Goal: Transaction & Acquisition: Book appointment/travel/reservation

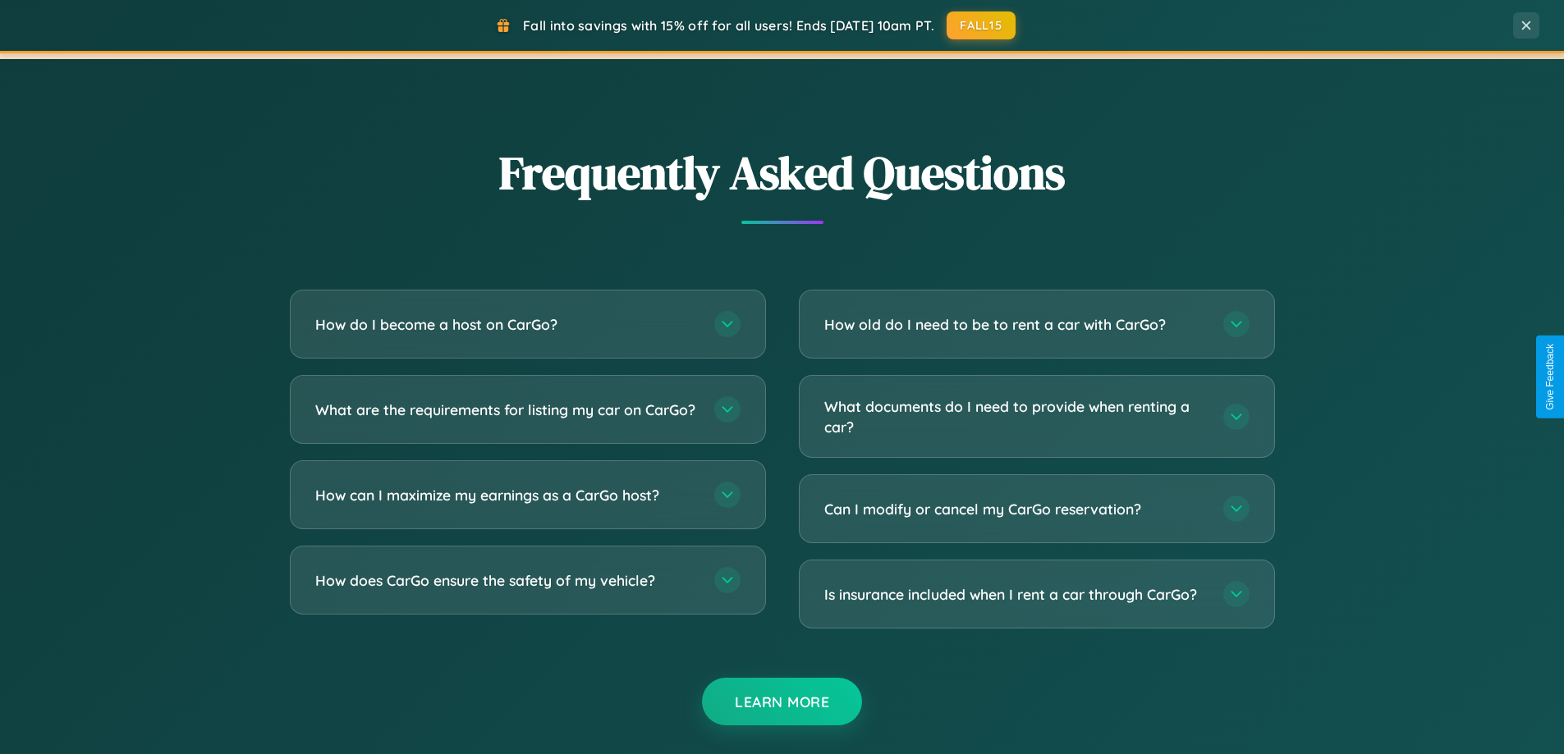
scroll to position [3159, 0]
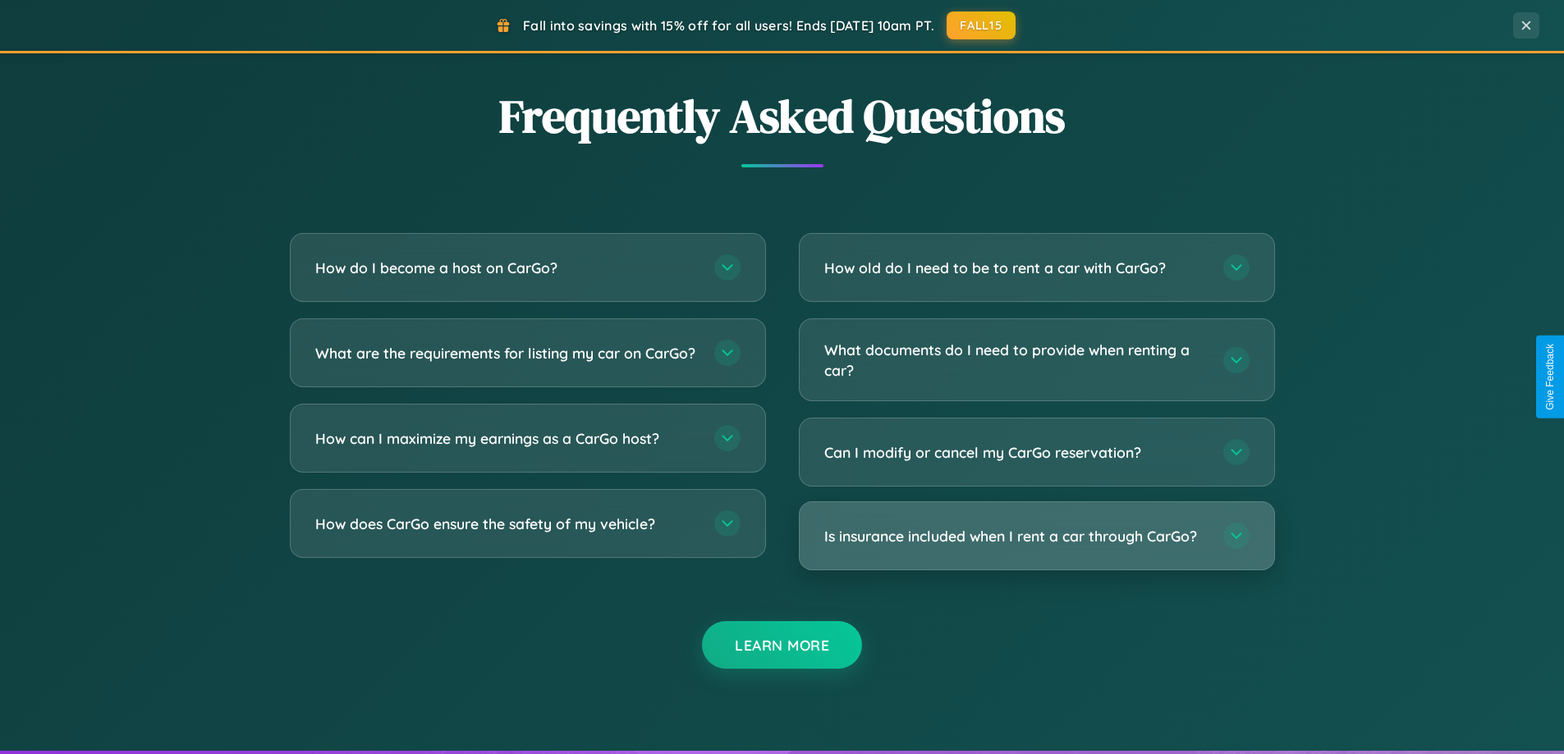
click at [1036, 536] on h3 "Is insurance included when I rent a car through CarGo?" at bounding box center [1015, 536] width 383 height 21
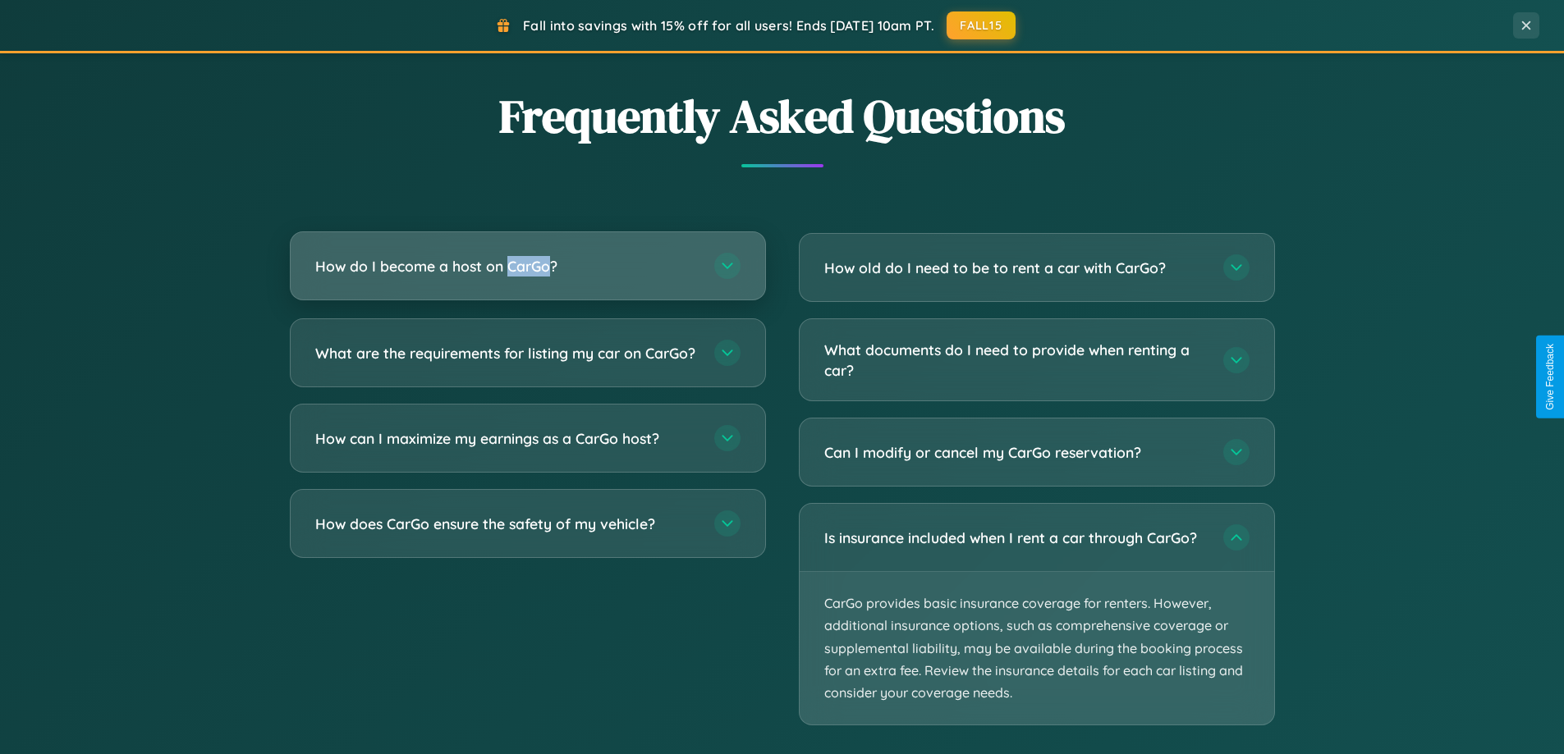
click at [527, 268] on h3 "How do I become a host on CarGo?" at bounding box center [506, 266] width 383 height 21
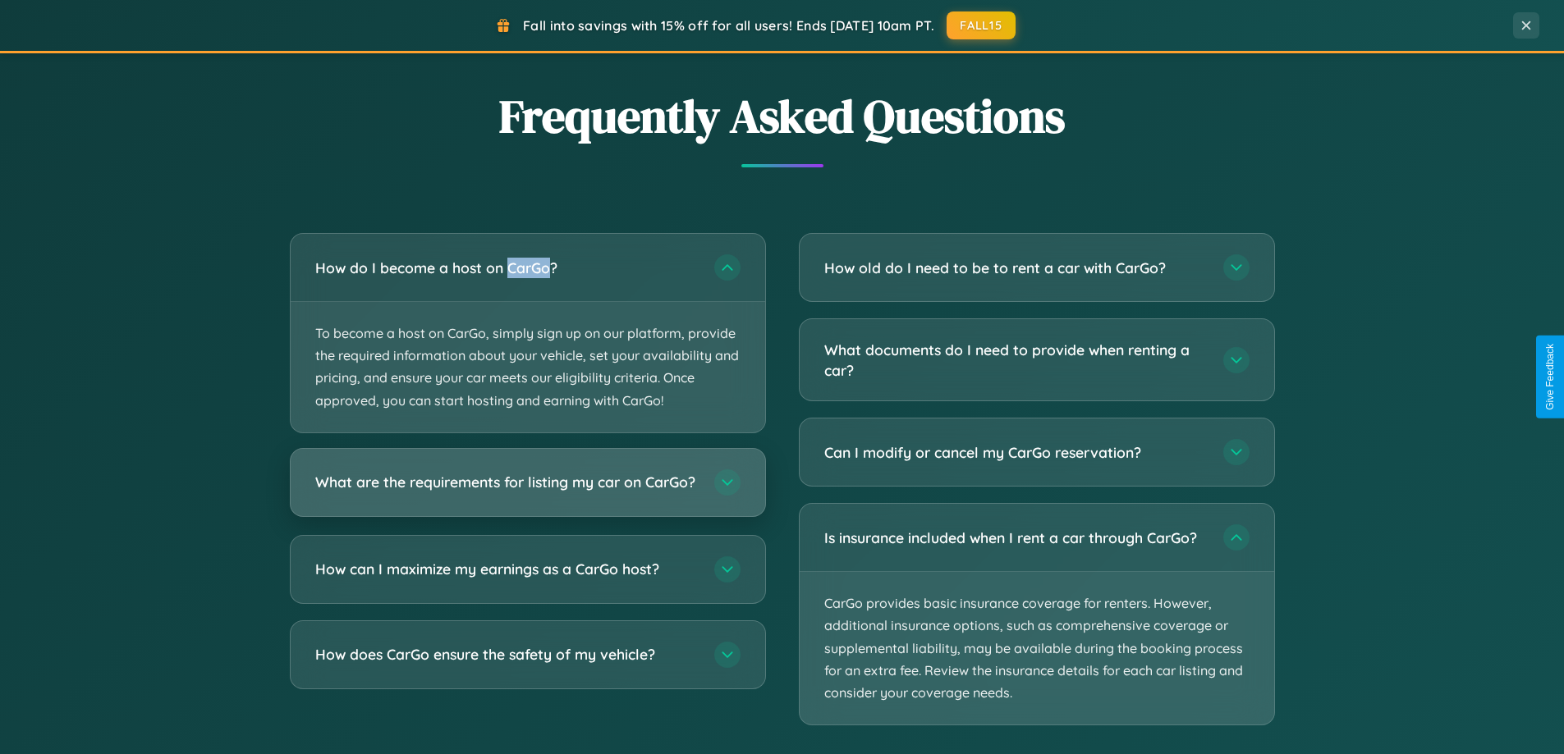
click at [527, 491] on h3 "What are the requirements for listing my car on CarGo?" at bounding box center [506, 482] width 383 height 21
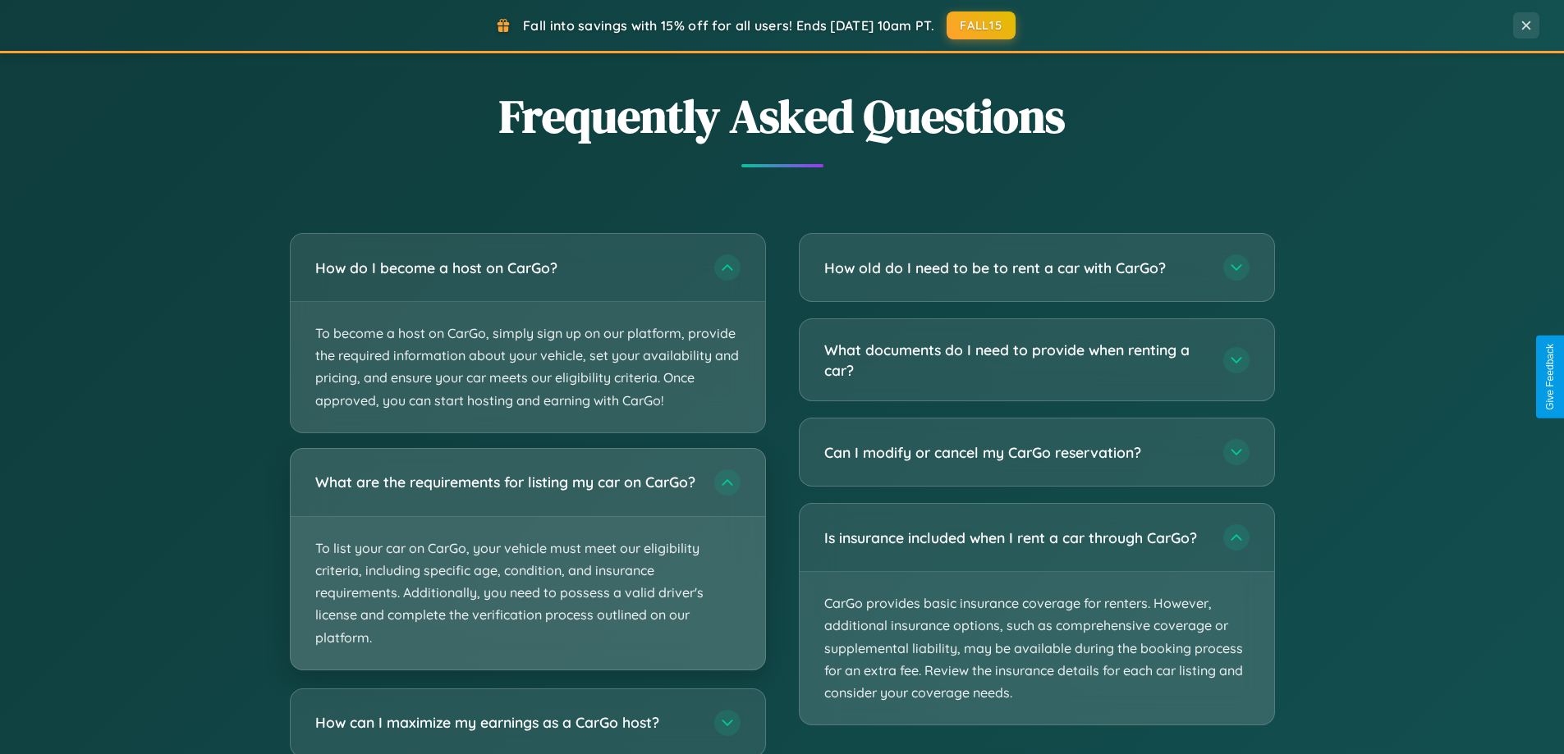
click at [527, 566] on p "To list your car on CarGo, your vehicle must meet our eligibility criteria, inc…" at bounding box center [528, 593] width 474 height 153
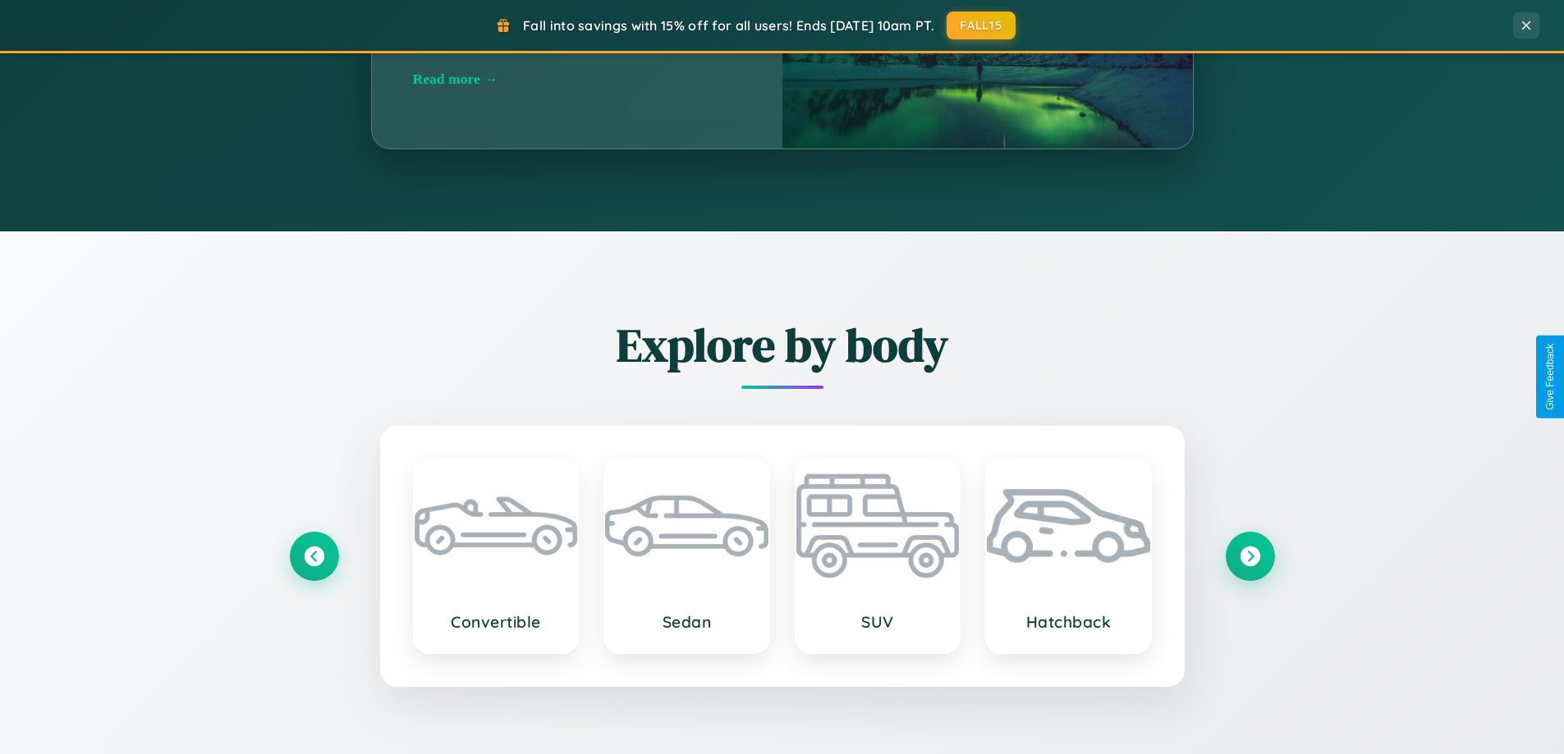
scroll to position [708, 0]
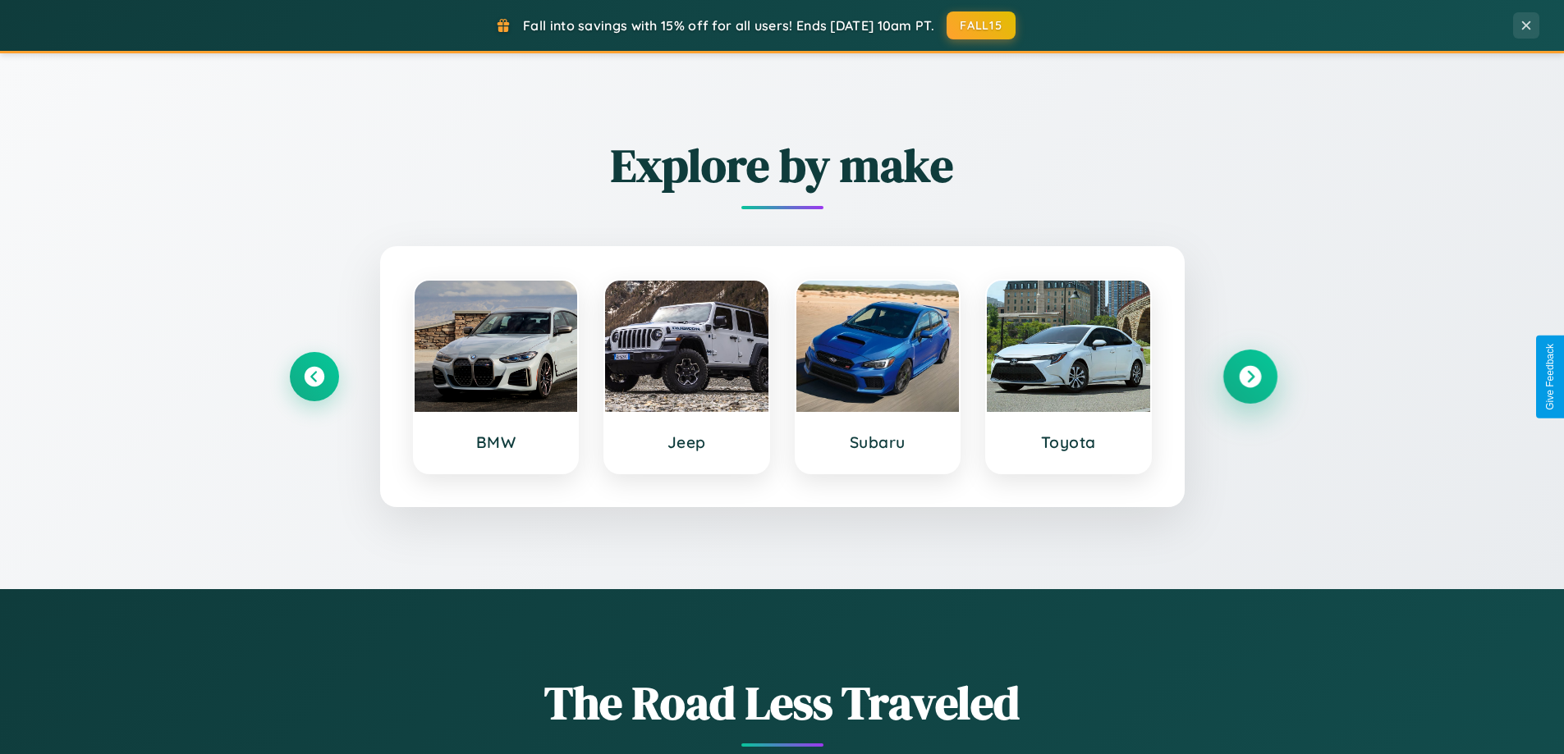
click at [1249, 377] on icon at bounding box center [1250, 377] width 22 height 22
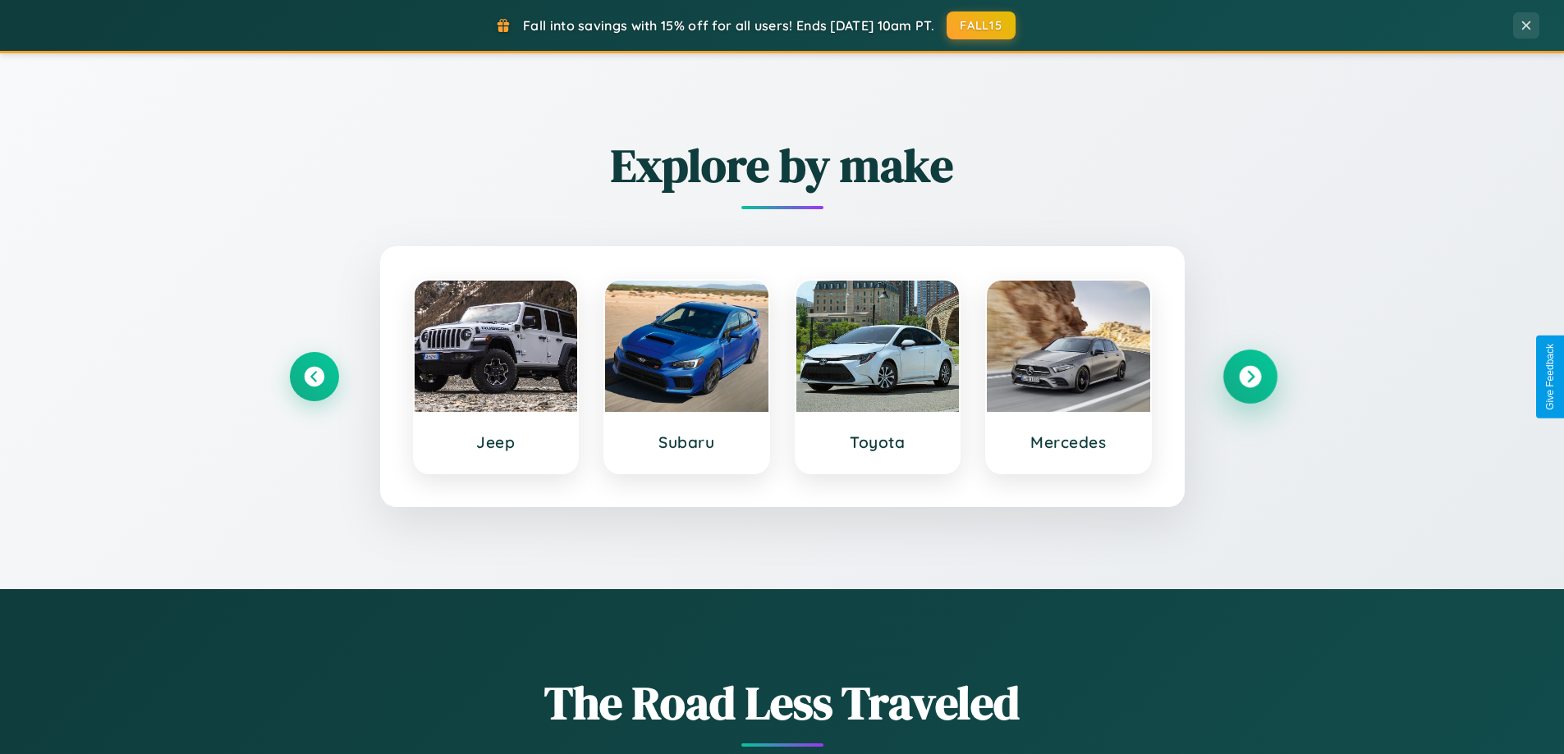
click at [1249, 377] on icon at bounding box center [1250, 377] width 22 height 22
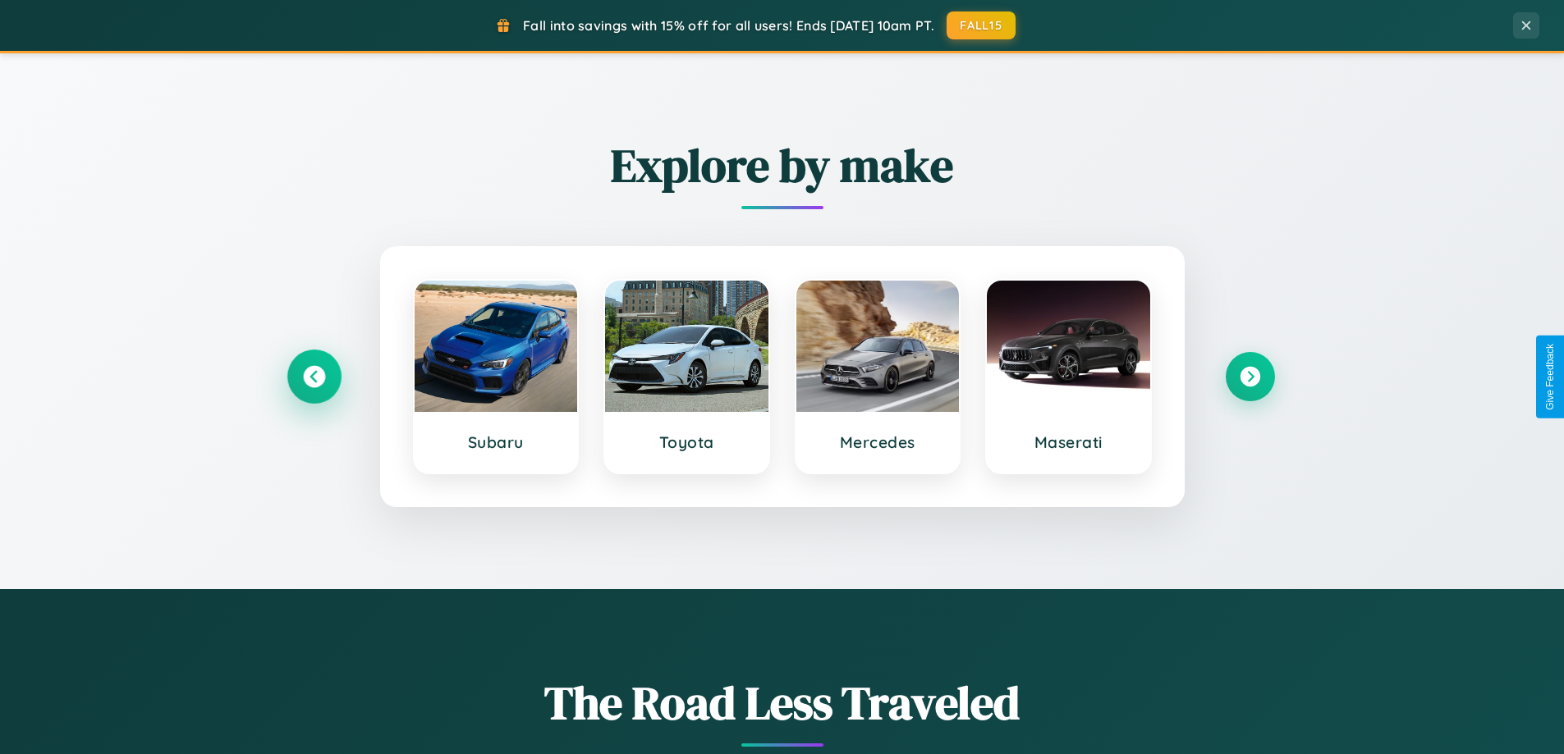
click at [314, 377] on icon at bounding box center [314, 377] width 22 height 22
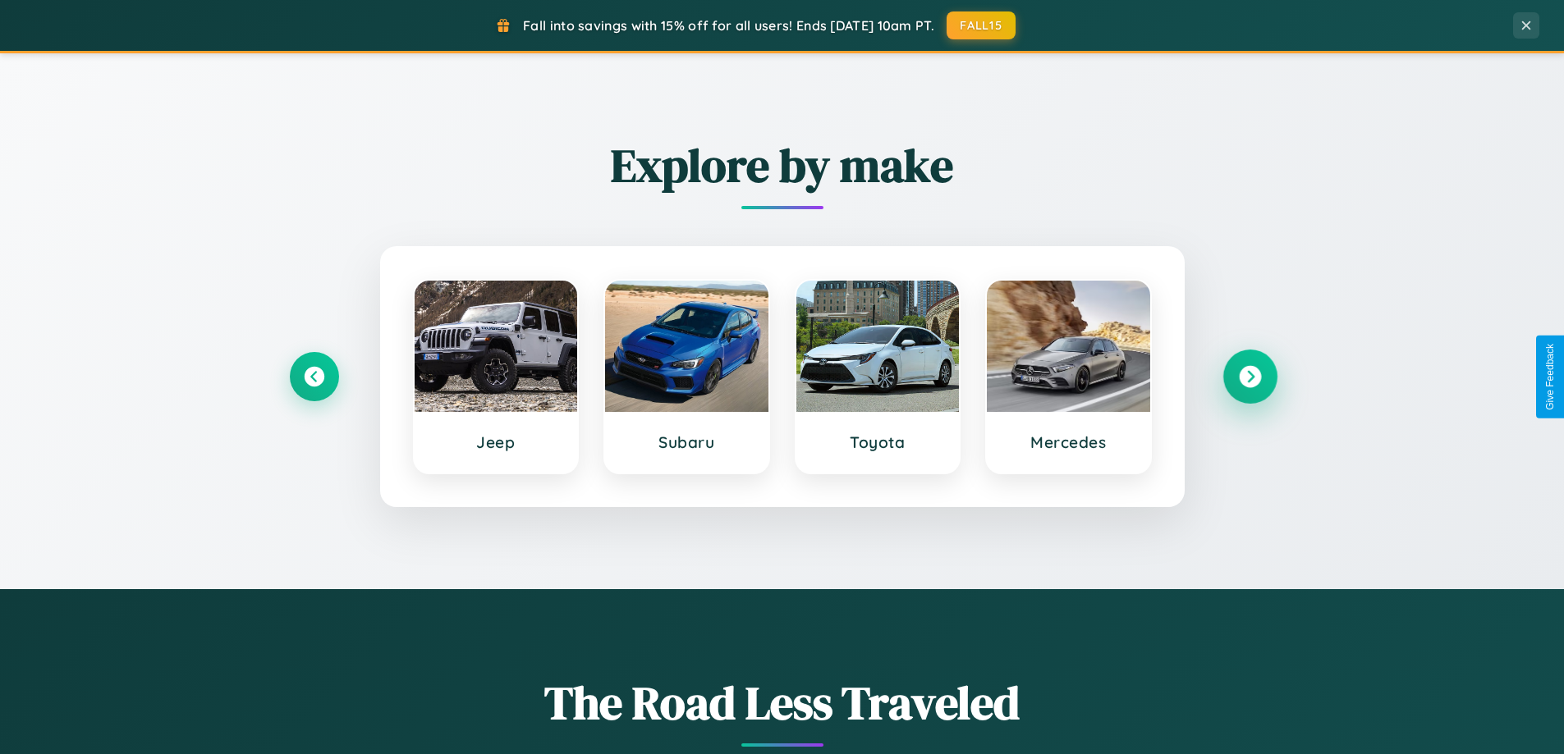
click at [1249, 377] on icon at bounding box center [1250, 377] width 22 height 22
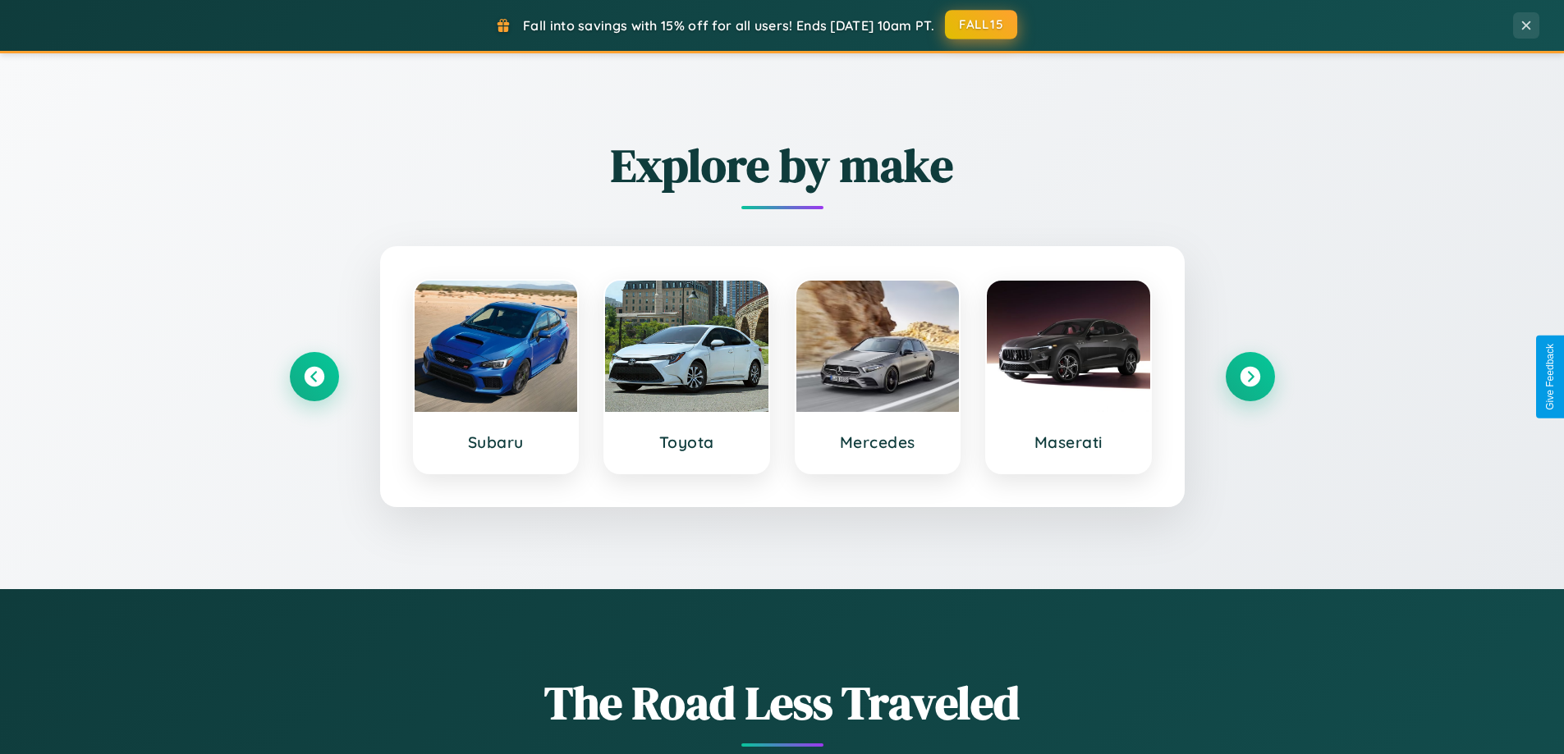
click at [982, 25] on button "FALL15" at bounding box center [981, 25] width 72 height 30
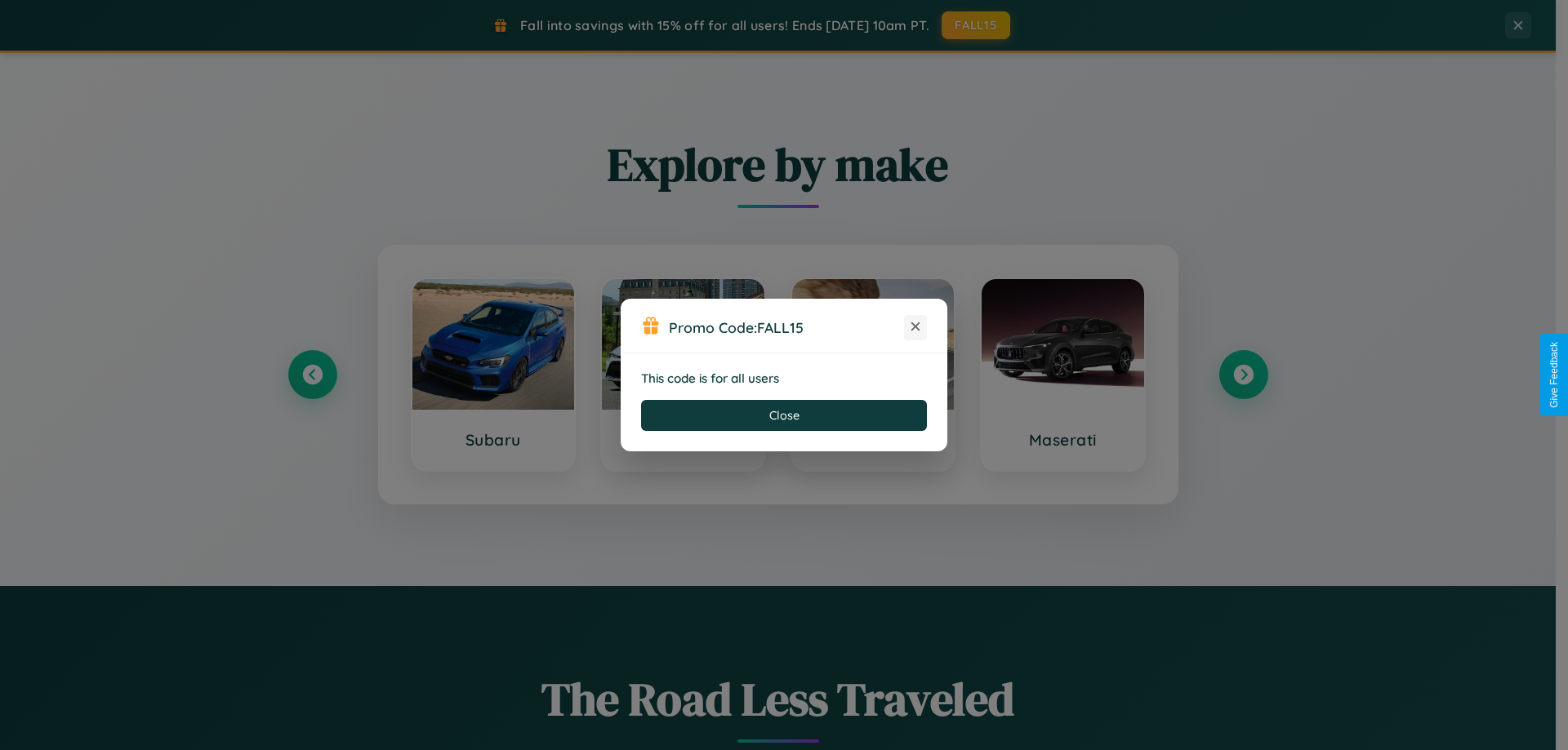
click at [915, 327] on icon at bounding box center [915, 326] width 16 height 16
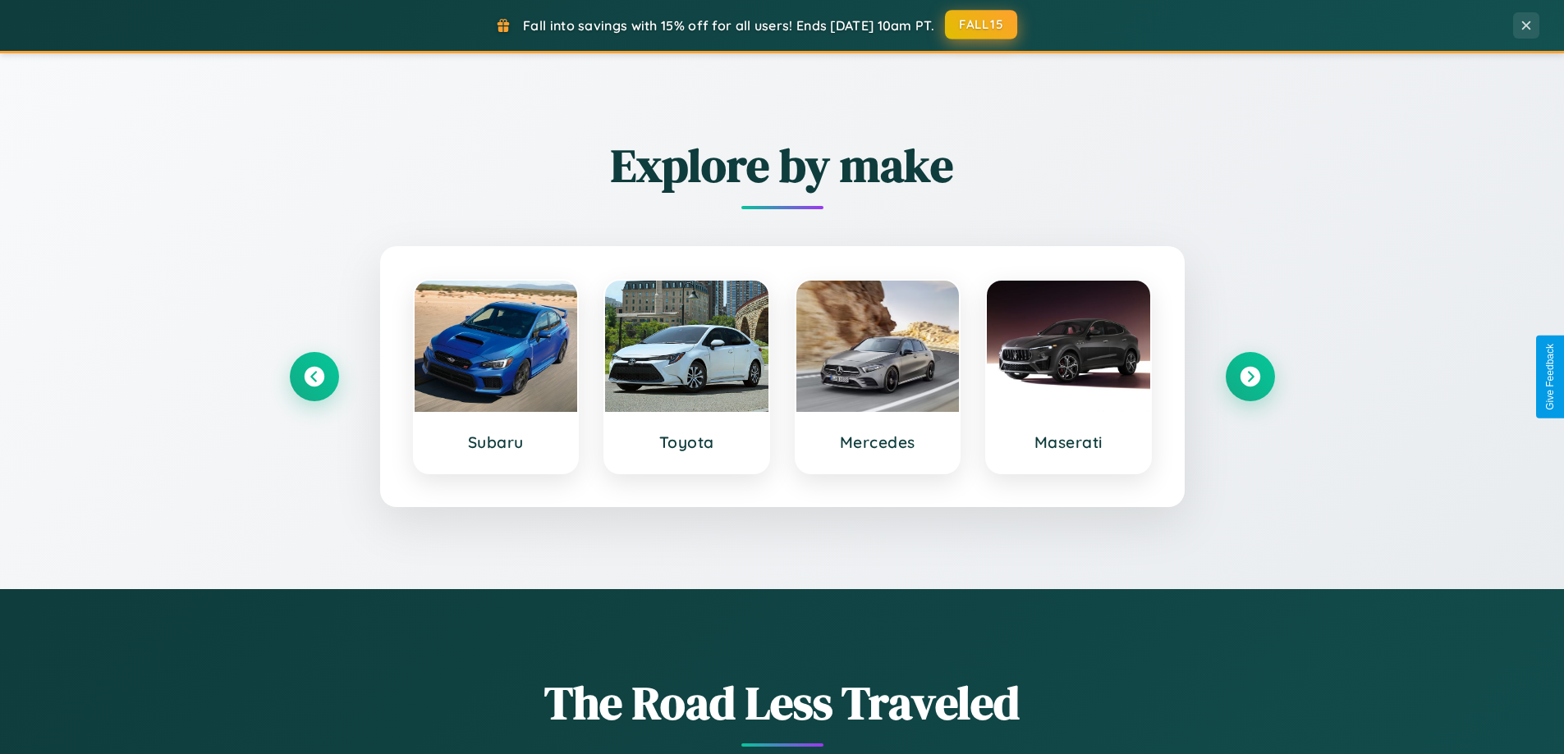
click at [982, 25] on button "FALL15" at bounding box center [981, 25] width 72 height 30
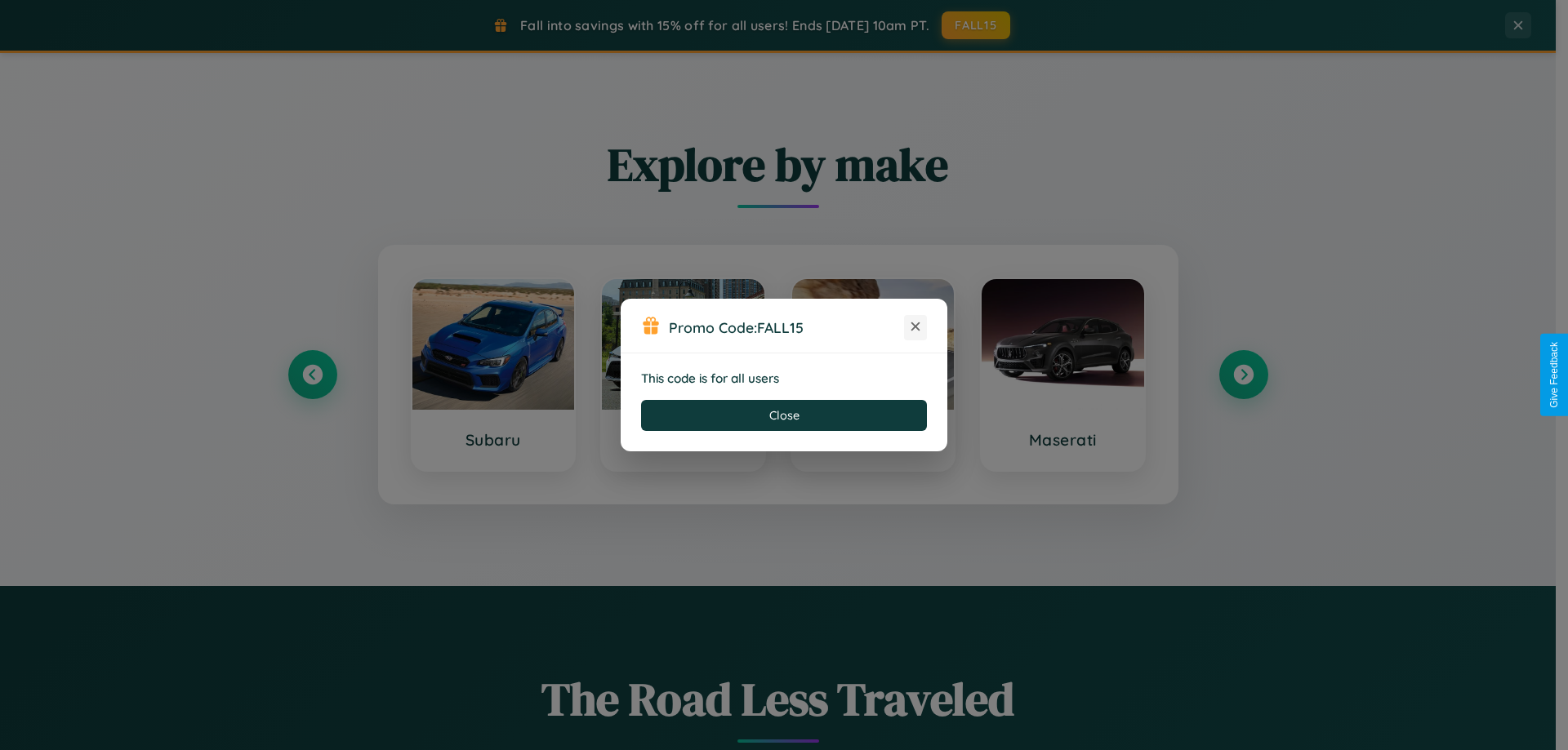
click at [915, 327] on icon at bounding box center [915, 326] width 16 height 16
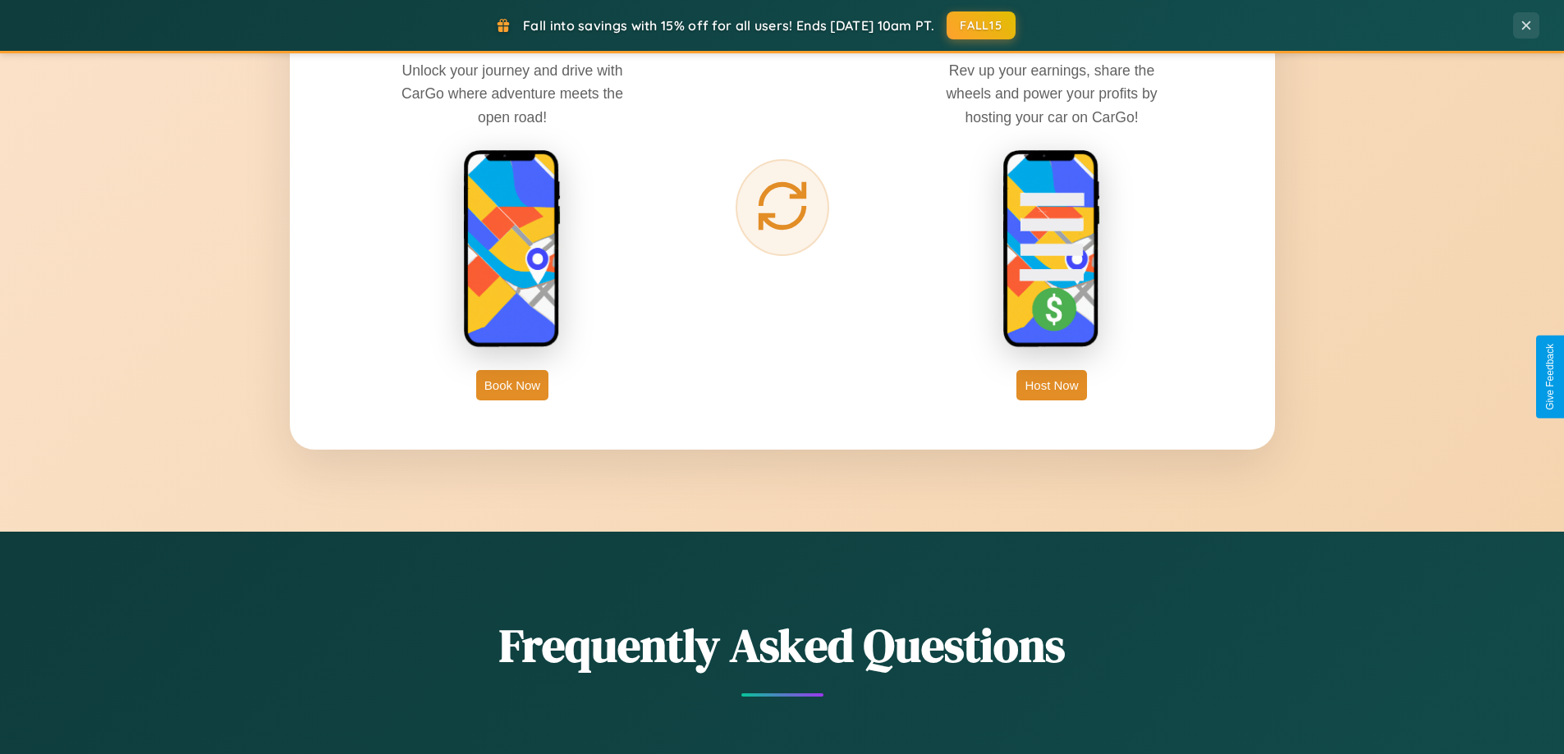
scroll to position [2637, 0]
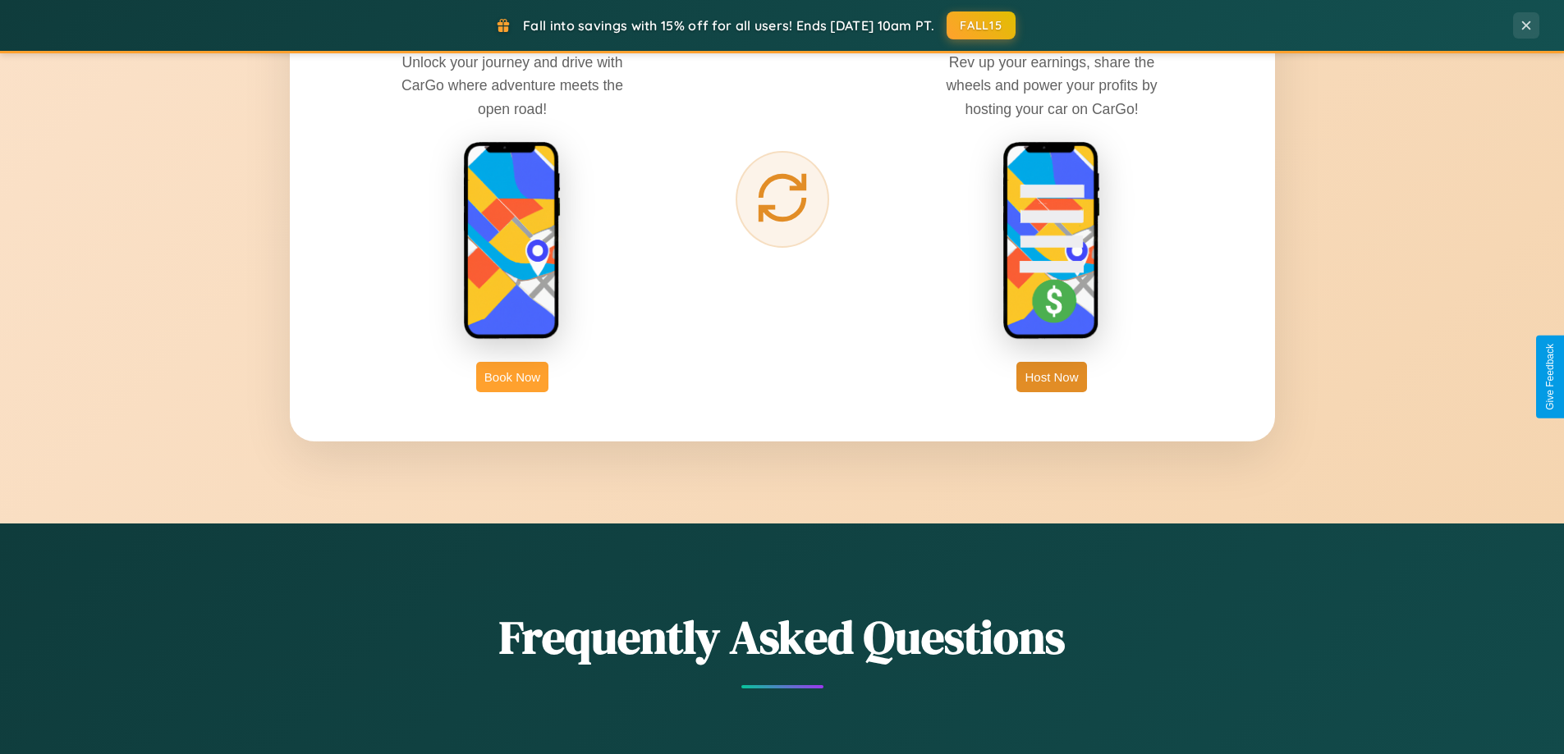
click at [512, 377] on button "Book Now" at bounding box center [512, 377] width 72 height 30
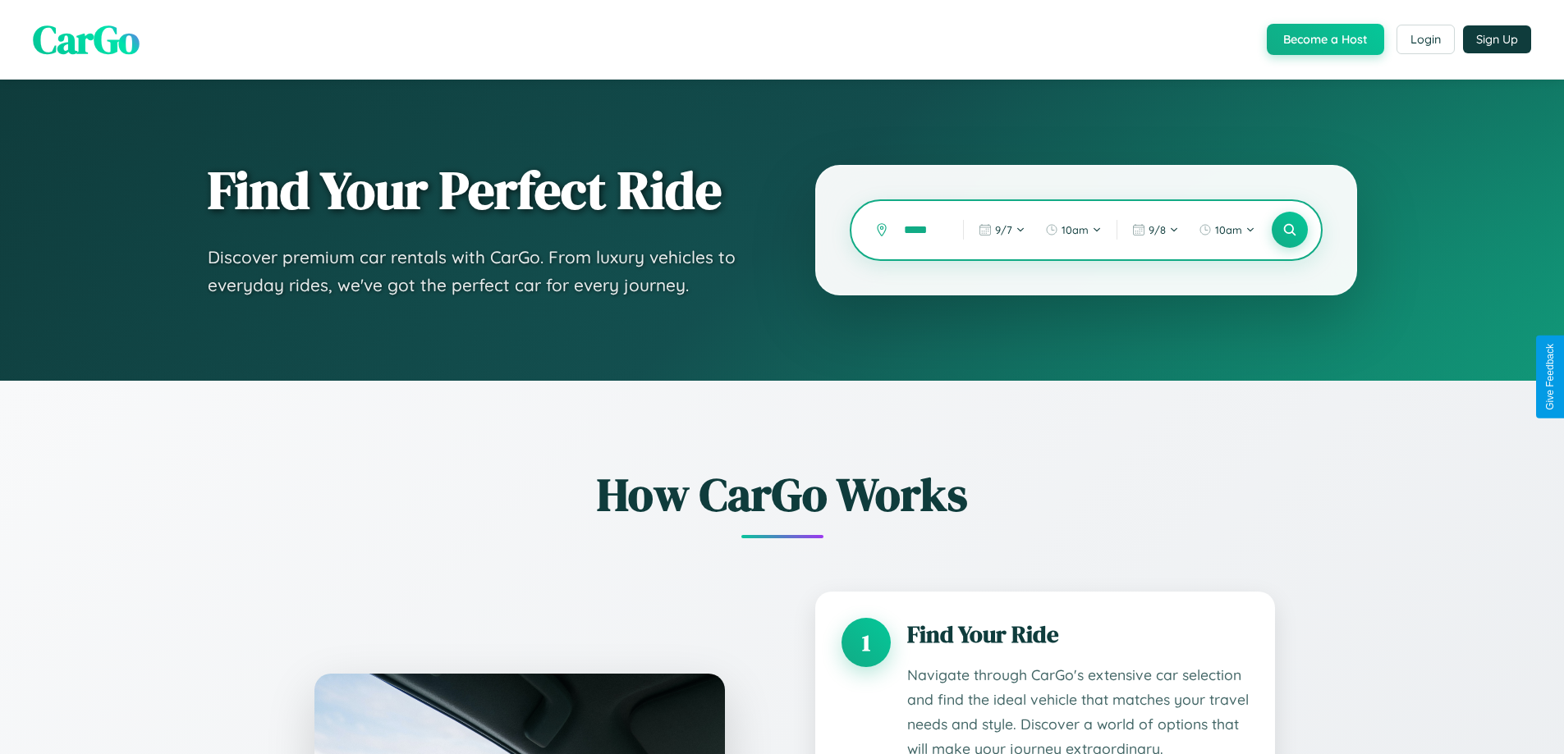
type input "******"
